Goal: Information Seeking & Learning: Learn about a topic

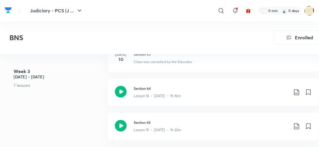
scroll to position [810, 0]
click at [121, 92] on icon at bounding box center [121, 92] width 12 height 12
